Goal: Task Accomplishment & Management: Use online tool/utility

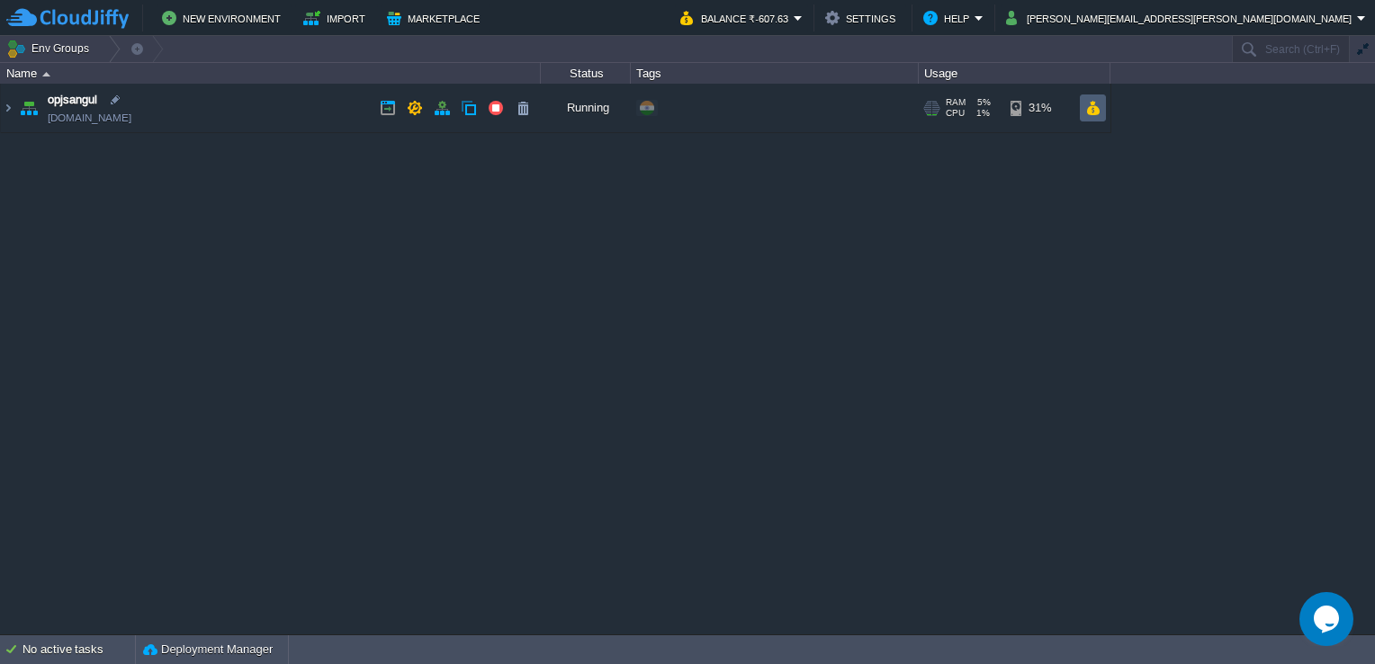
click at [1095, 110] on button "button" at bounding box center [1092, 108] width 15 height 16
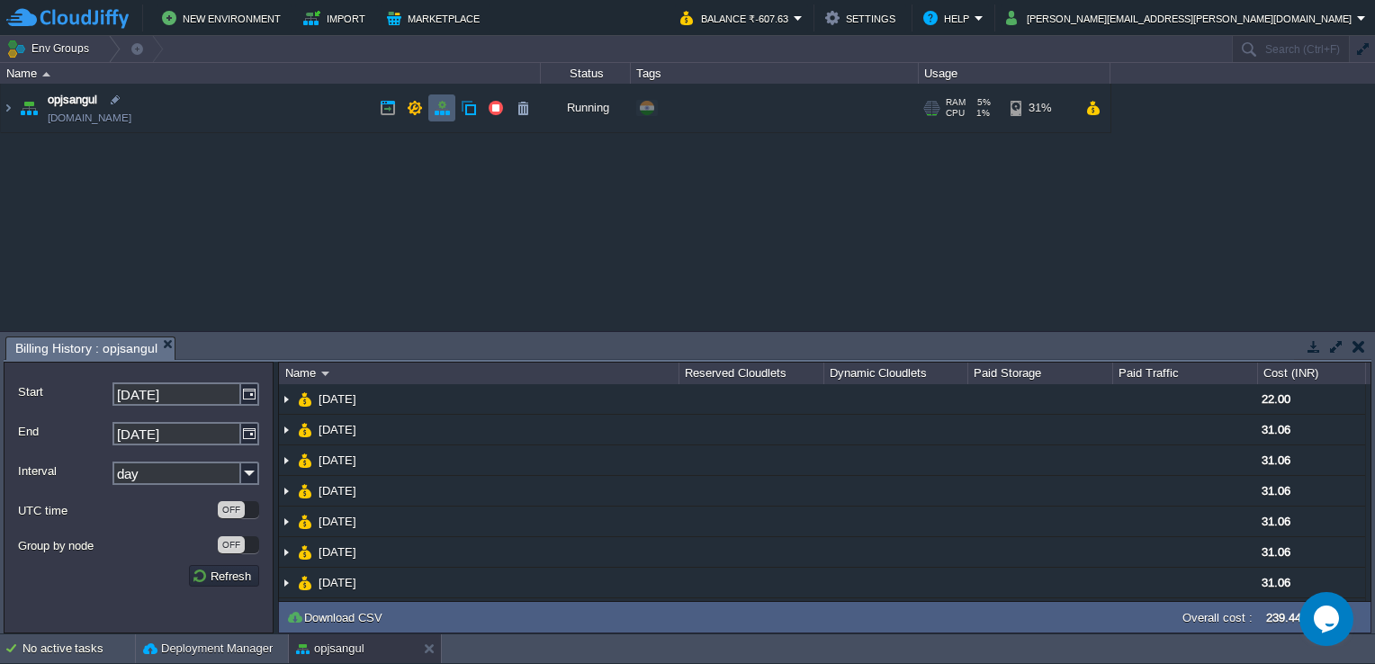
click at [435, 108] on button "button" at bounding box center [442, 108] width 16 height 16
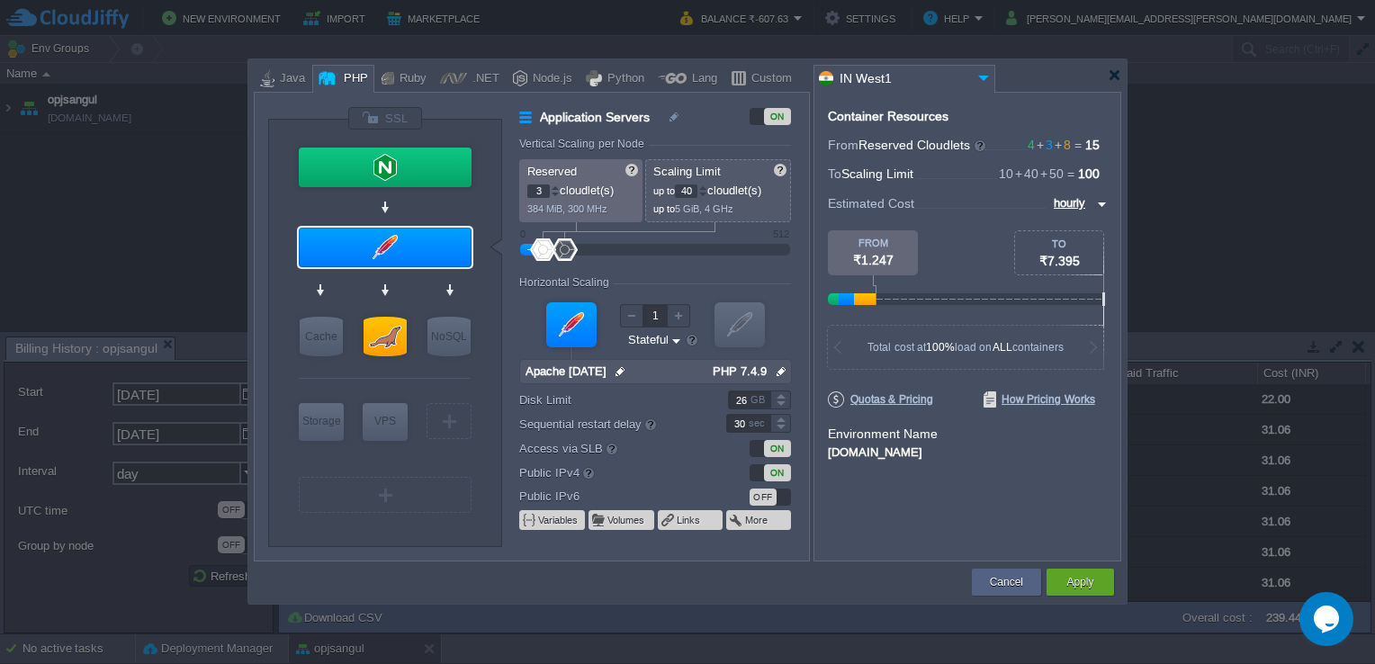
click at [554, 193] on div at bounding box center [555, 195] width 9 height 6
type input "2"
click at [554, 193] on div at bounding box center [555, 195] width 9 height 6
click at [707, 193] on div at bounding box center [702, 195] width 9 height 6
type input "26"
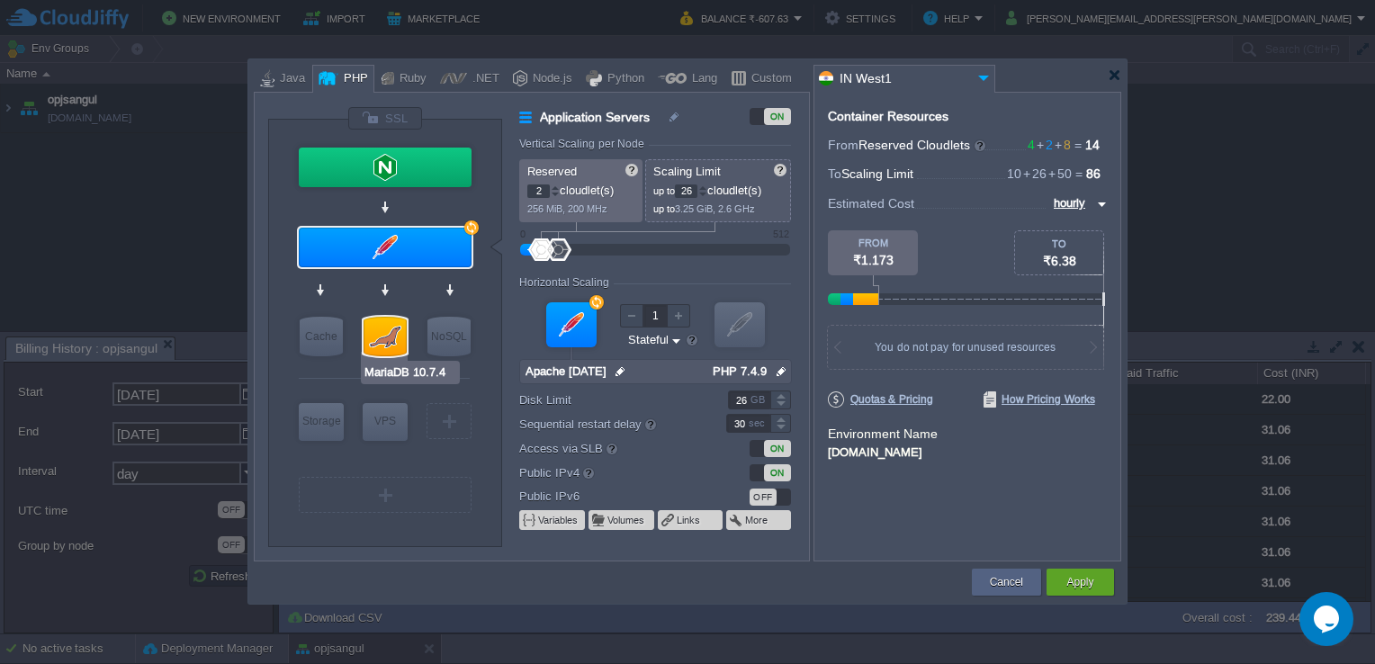
click at [392, 340] on div at bounding box center [384, 337] width 43 height 40
type input "SQL Databases"
type input "8"
type input "50"
type input "MariaDB 10.7.4"
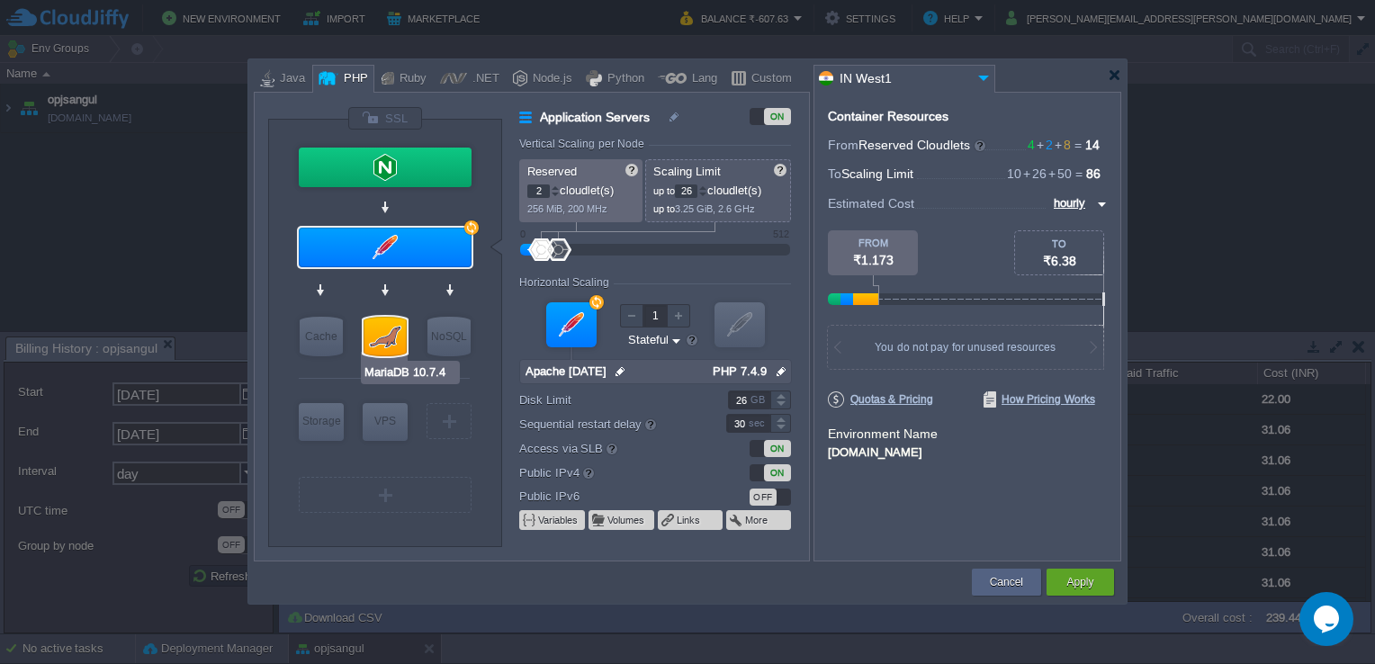
type input "null"
type input "10.7.4"
type input "Stateless"
type input "5"
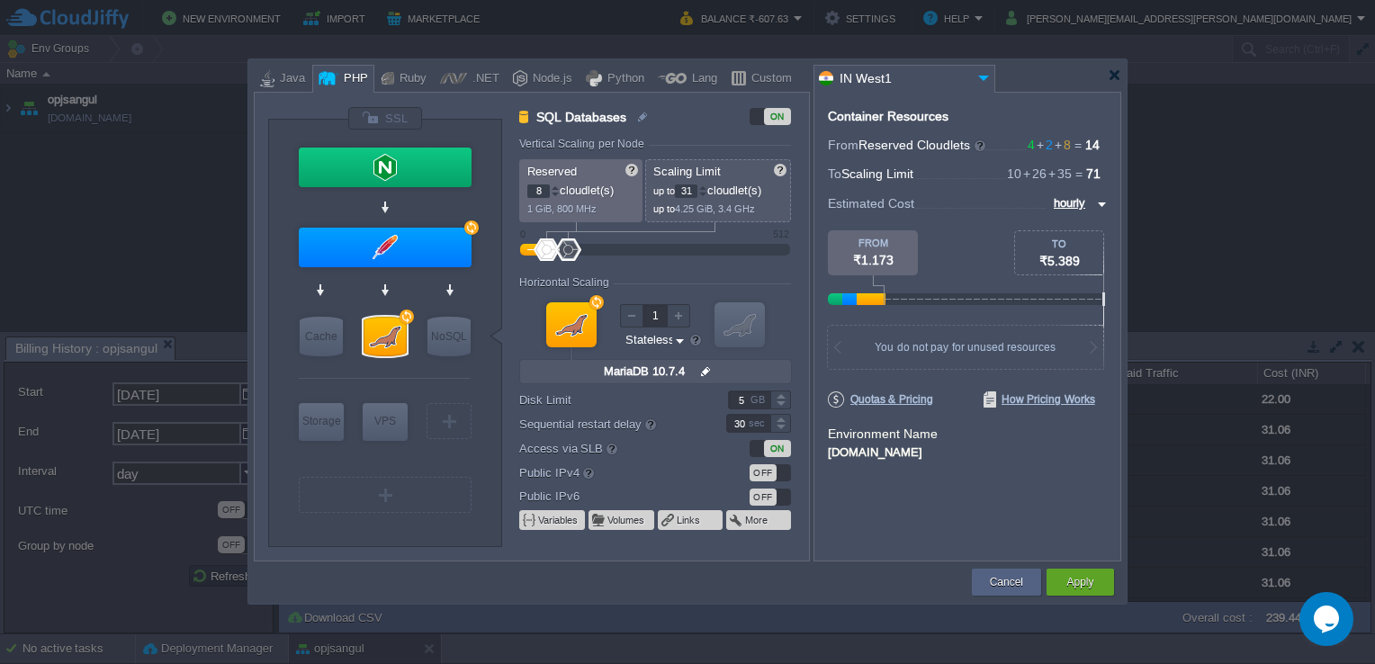
click at [707, 195] on div at bounding box center [702, 195] width 9 height 6
type input "20"
click at [1080, 590] on button "Apply" at bounding box center [1079, 582] width 27 height 18
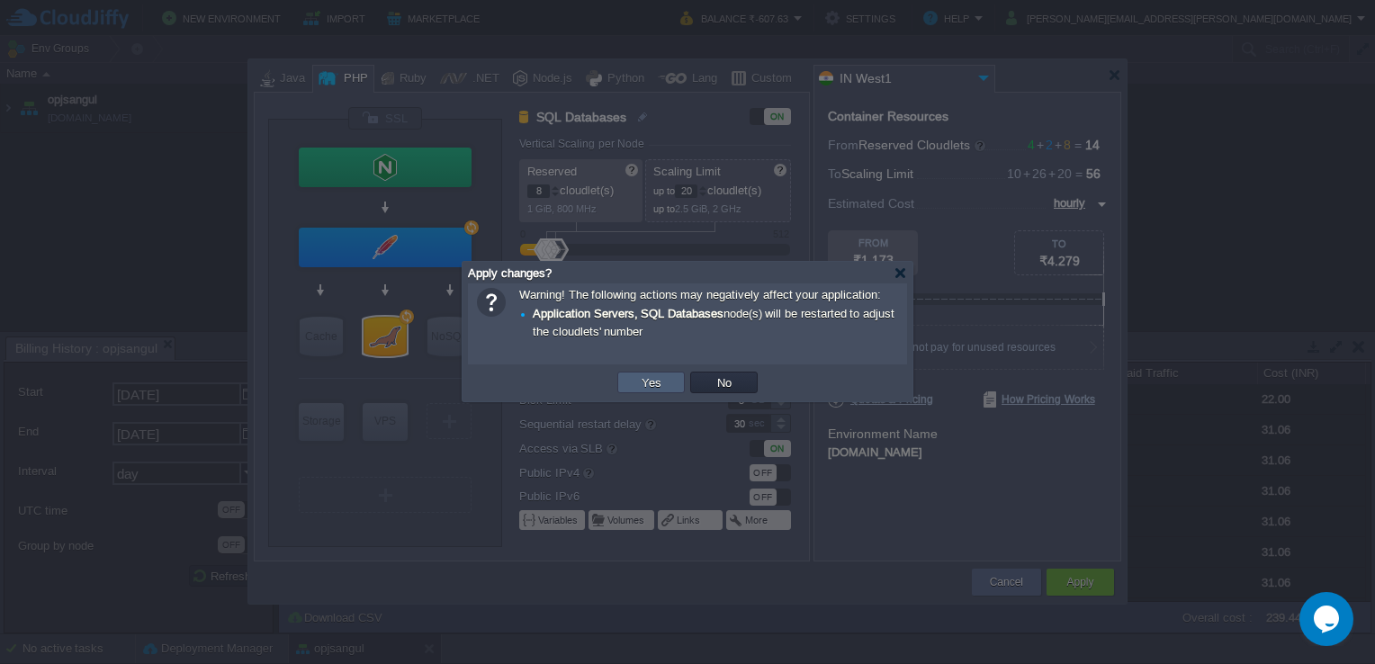
click at [641, 376] on button "Yes" at bounding box center [651, 382] width 31 height 16
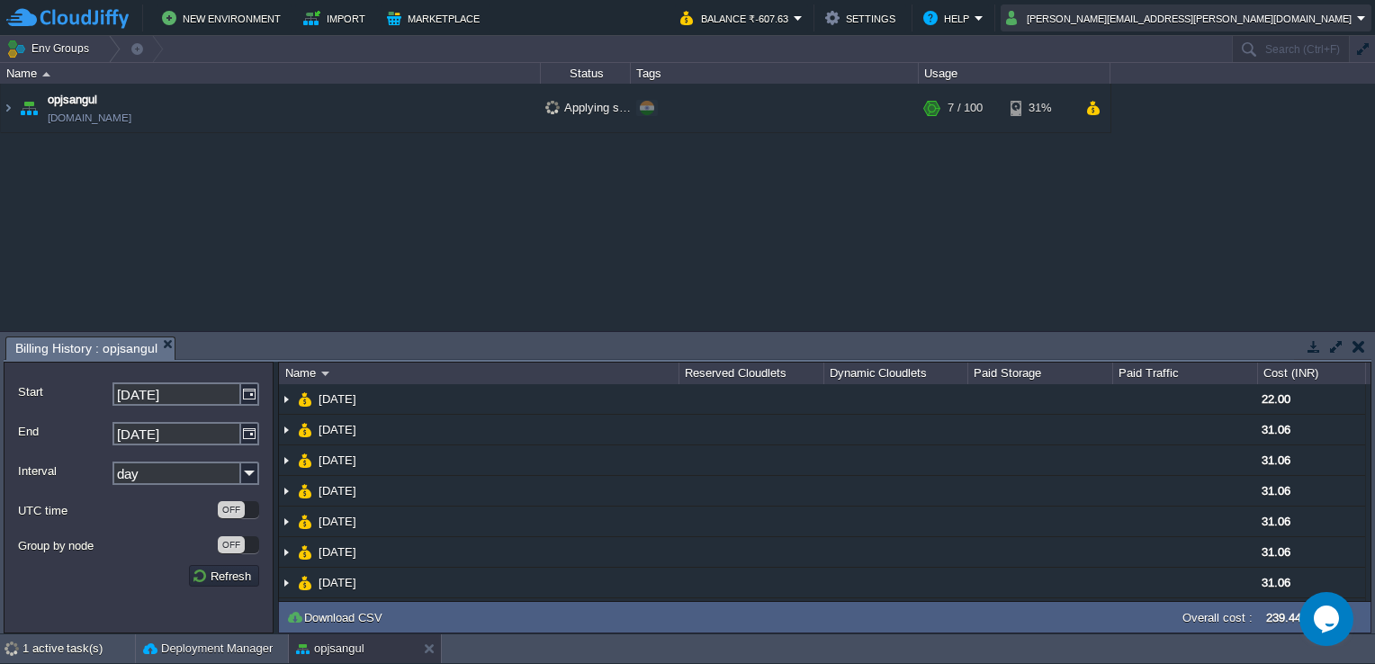
click at [1332, 20] on button "feroz.jindal@gmail.com" at bounding box center [1181, 18] width 351 height 22
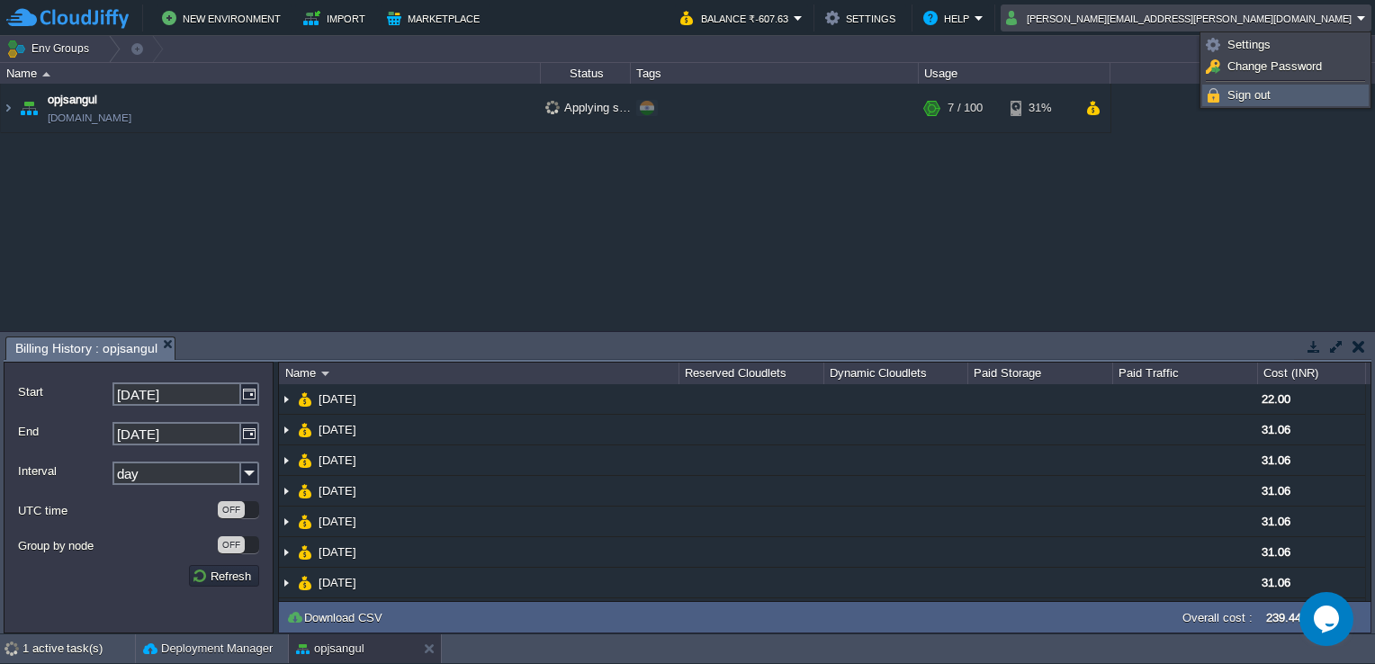
click at [1263, 102] on link "Sign out" at bounding box center [1285, 95] width 165 height 20
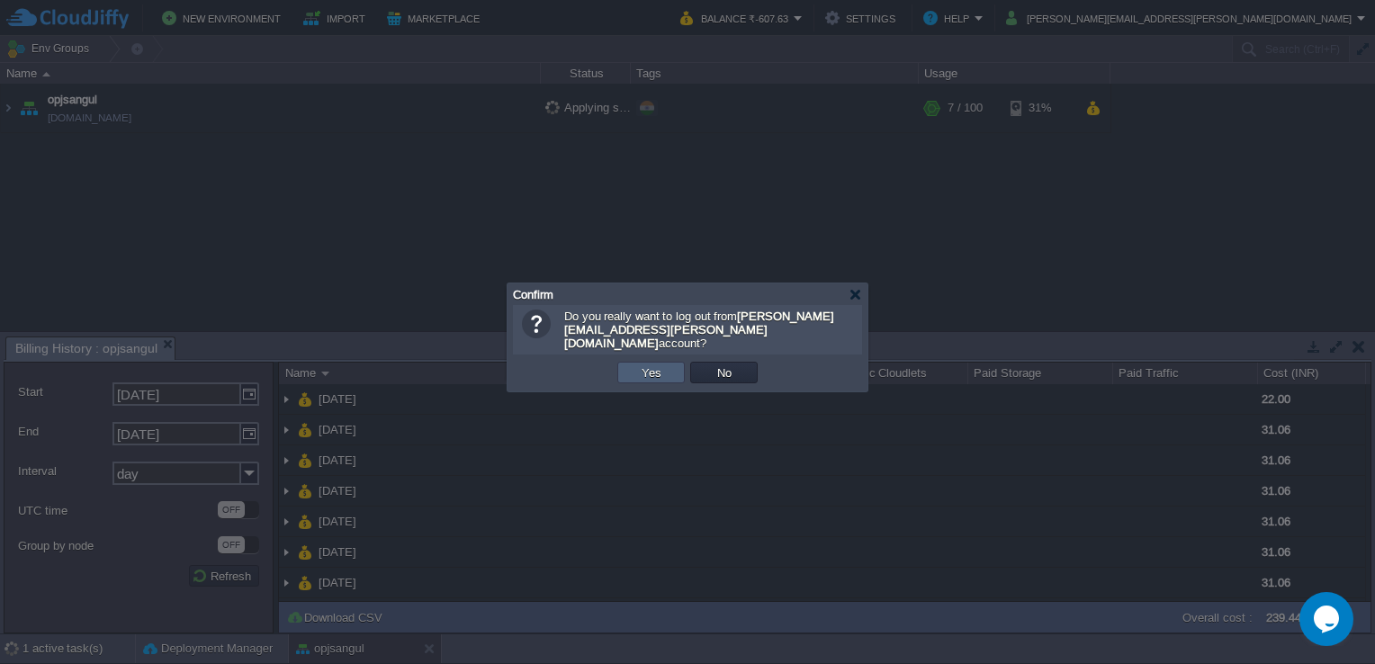
click at [641, 364] on button "Yes" at bounding box center [651, 372] width 31 height 16
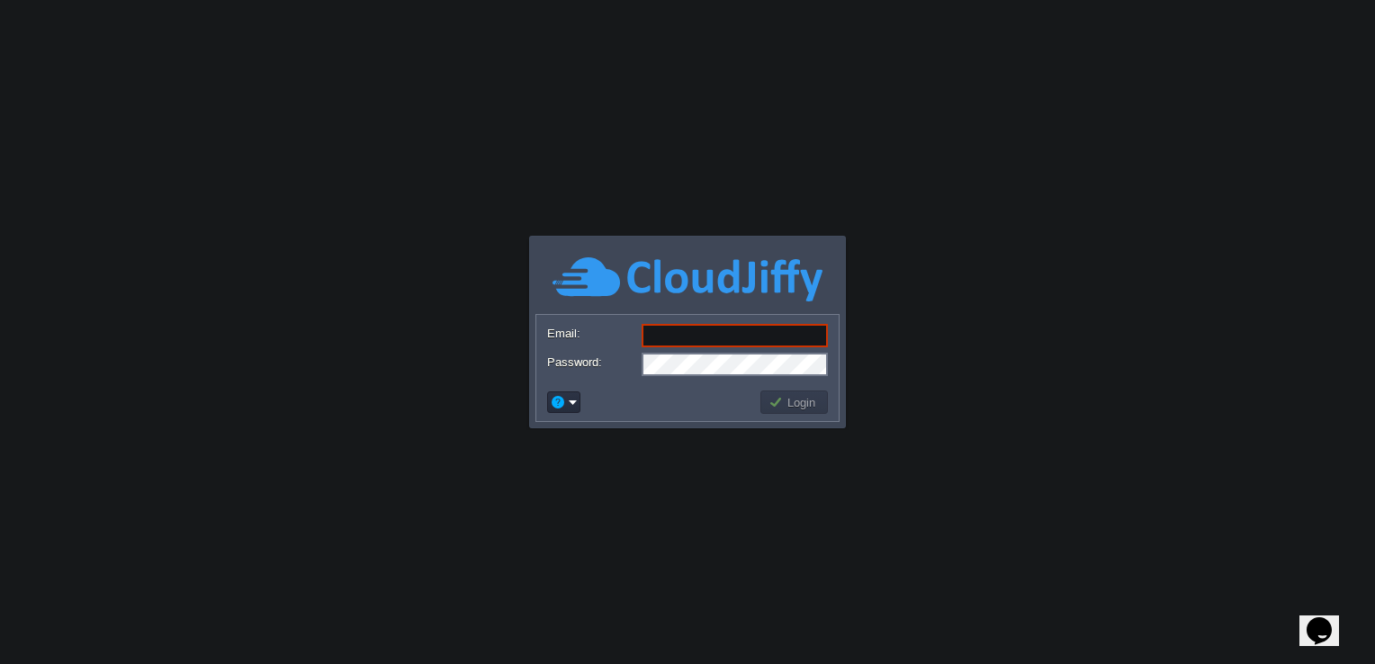
type input "[DOMAIN_NAME][EMAIL_ADDRESS][DOMAIN_NAME]"
click at [744, 327] on input "[DOMAIN_NAME][EMAIL_ADDRESS][DOMAIN_NAME]" at bounding box center [734, 335] width 186 height 23
type input "[EMAIL_ADDRESS][DOMAIN_NAME]"
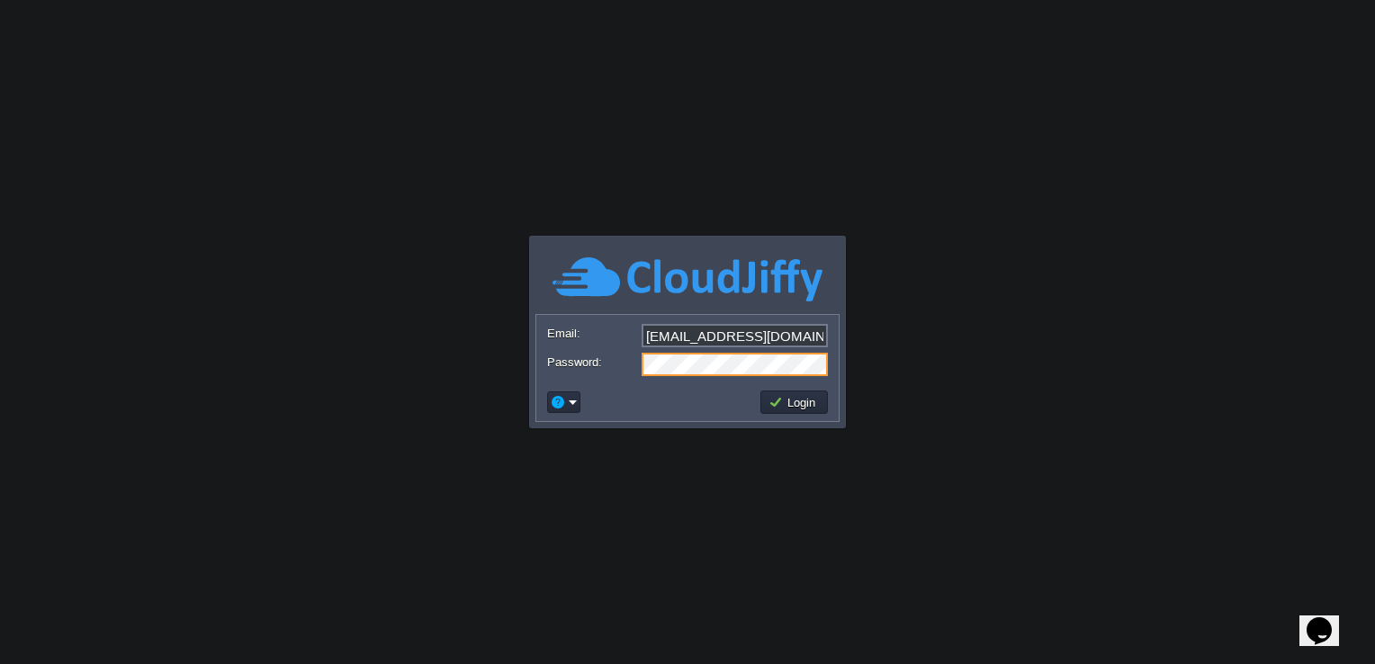
click at [971, 283] on body "Application Platform v.8.10.2 Required Field Email: [EMAIL_ADDRESS][DOMAIN_NAME…" at bounding box center [687, 332] width 1375 height 664
click at [795, 398] on button "Login" at bounding box center [794, 402] width 52 height 16
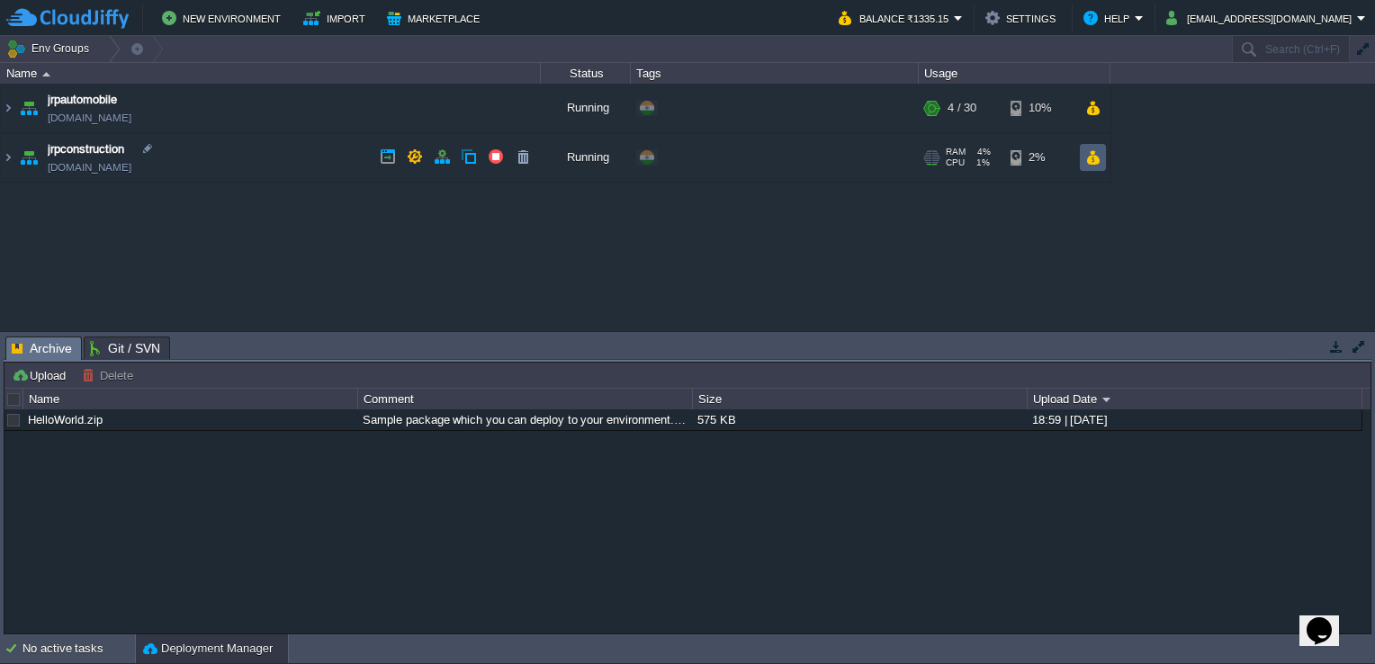
click at [1104, 165] on td at bounding box center [1093, 157] width 26 height 27
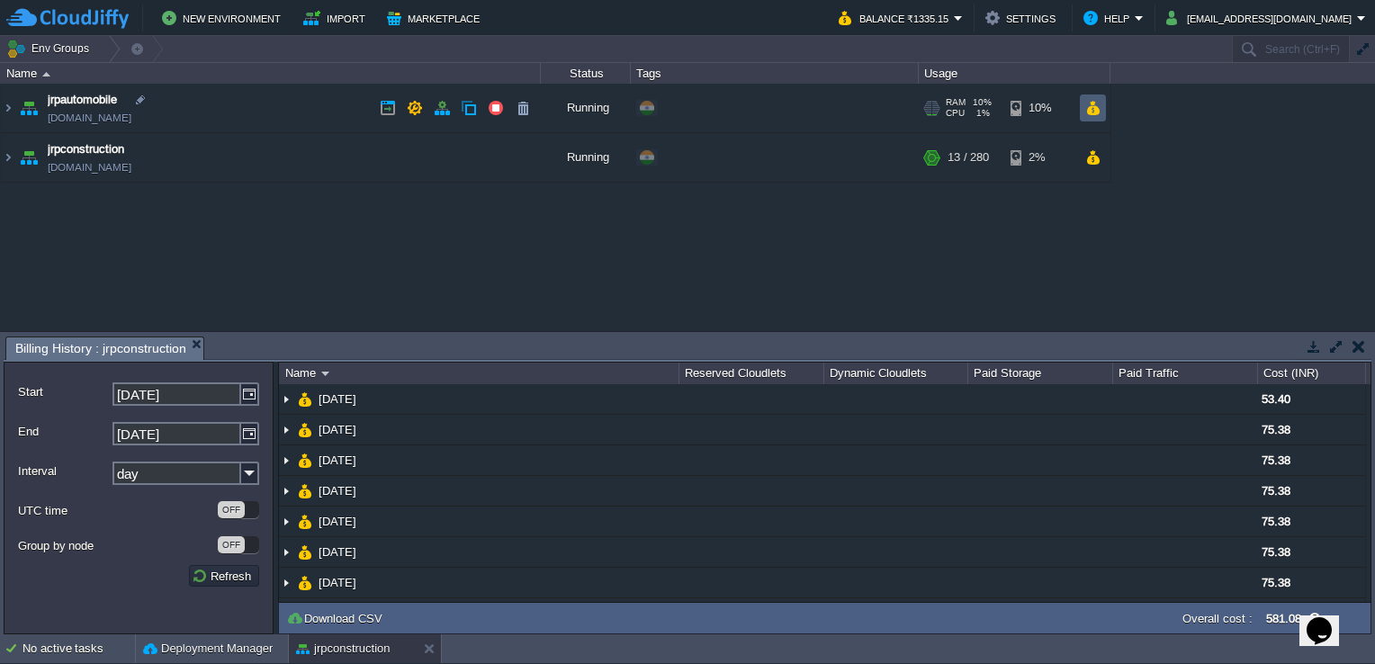
click at [1083, 107] on td at bounding box center [1093, 107] width 26 height 27
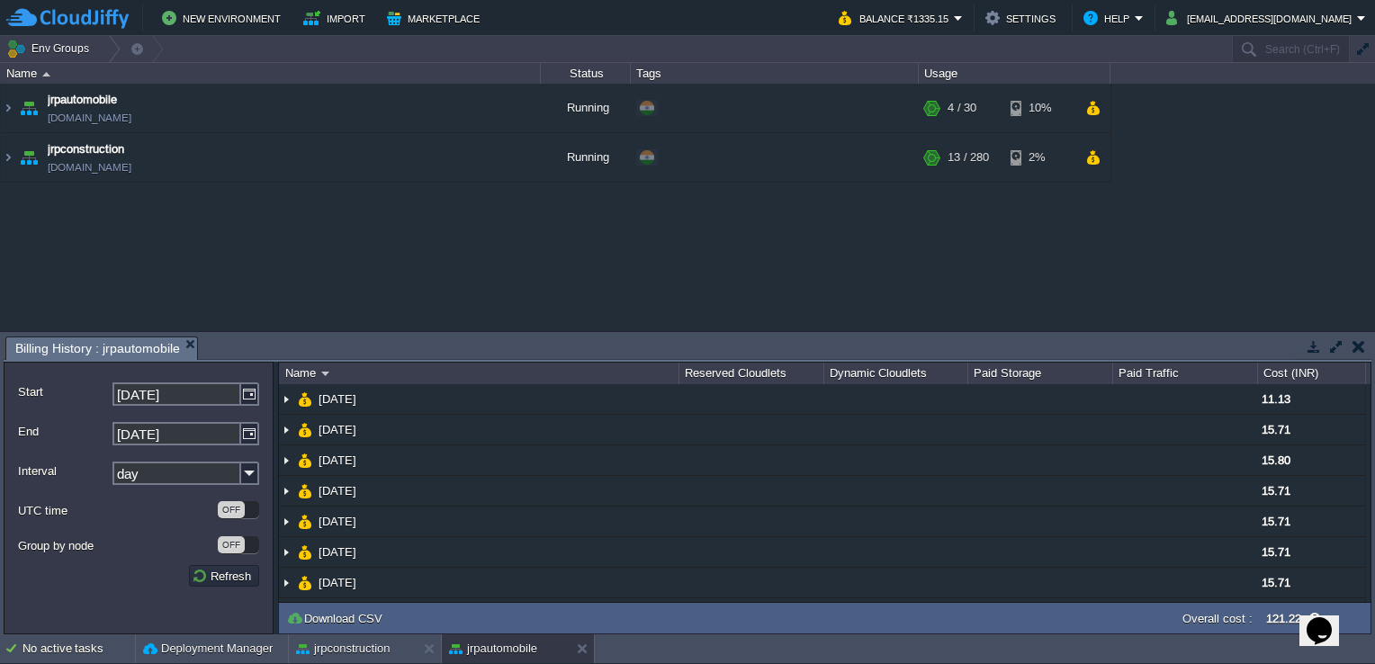
click at [1363, 348] on button "button" at bounding box center [1358, 346] width 13 height 16
